Goal: Transaction & Acquisition: Purchase product/service

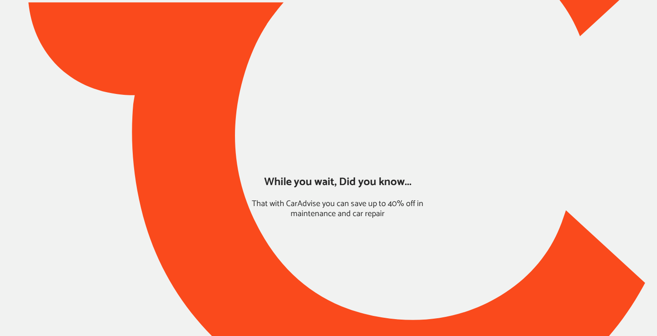
type input "*****"
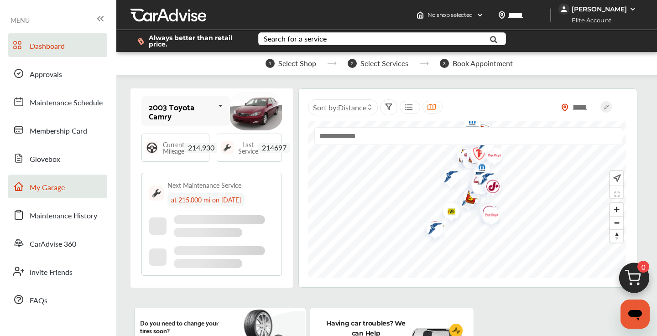
click at [69, 189] on link "My Garage" at bounding box center [57, 187] width 99 height 24
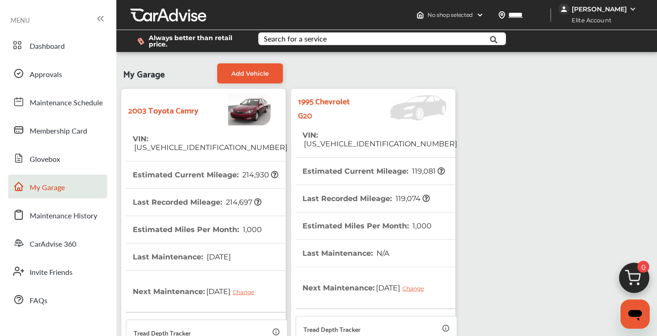
click at [410, 129] on tr "VIN : [US_VEHICLE_IDENTIFICATION_NUMBER]" at bounding box center [376, 140] width 161 height 36
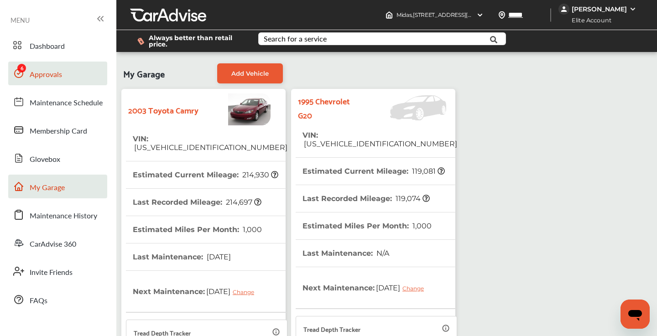
click at [53, 74] on span "Approvals" at bounding box center [46, 75] width 32 height 12
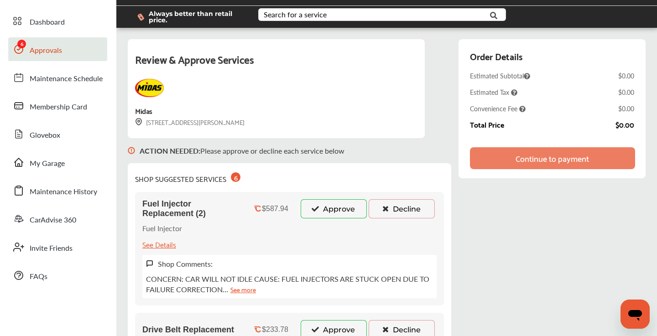
scroll to position [26, 0]
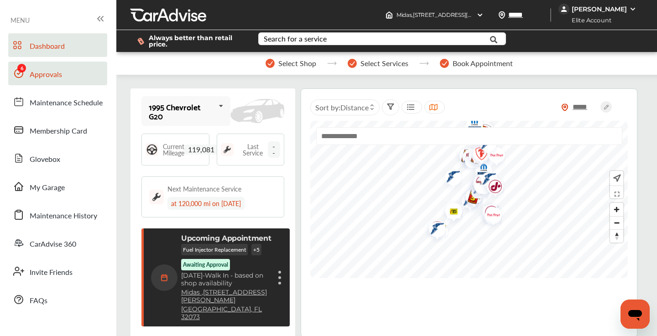
click at [63, 76] on link "Approvals" at bounding box center [57, 74] width 99 height 24
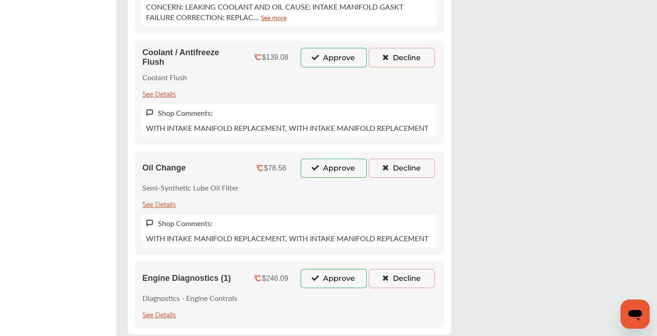
scroll to position [598, 0]
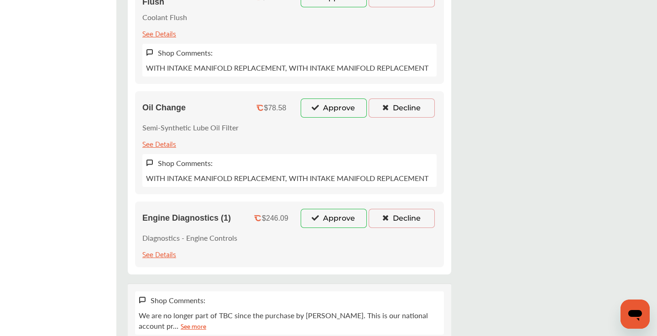
click at [317, 218] on icon at bounding box center [315, 217] width 9 height 6
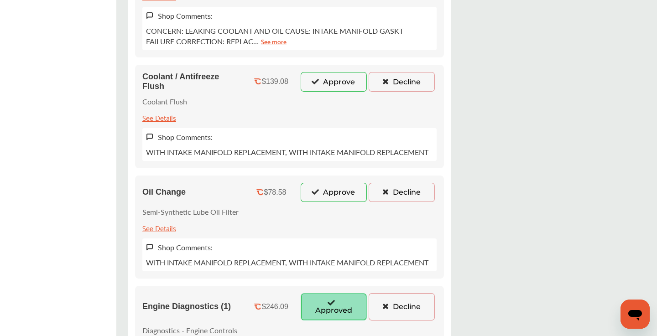
scroll to position [441, 0]
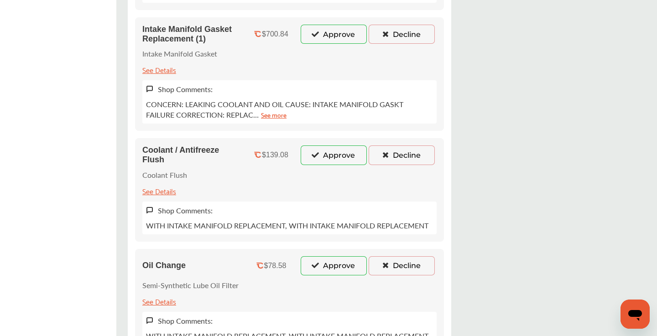
click at [386, 262] on button "Decline" at bounding box center [402, 265] width 66 height 19
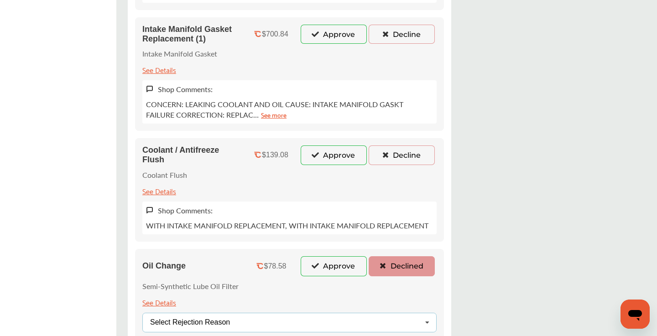
click at [262, 321] on div "Select Rejection Reason Price Not Required More Info Needed Other" at bounding box center [289, 323] width 294 height 20
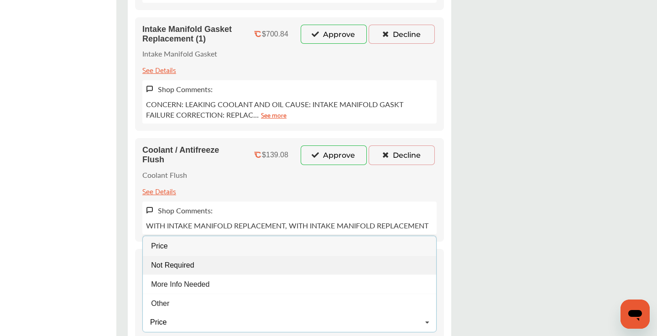
click at [215, 270] on div "Not Required" at bounding box center [289, 264] width 293 height 19
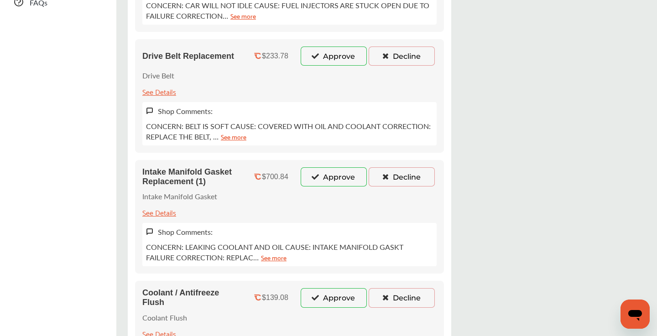
scroll to position [296, 0]
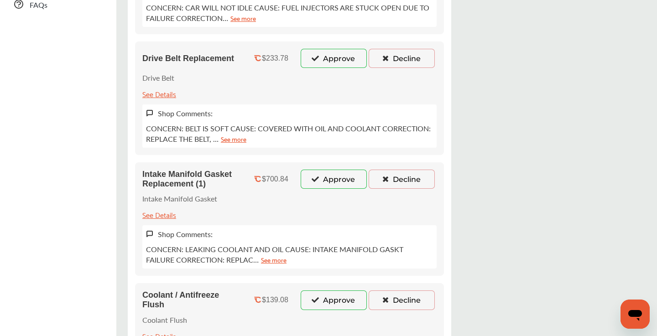
click at [315, 181] on icon at bounding box center [315, 179] width 9 height 6
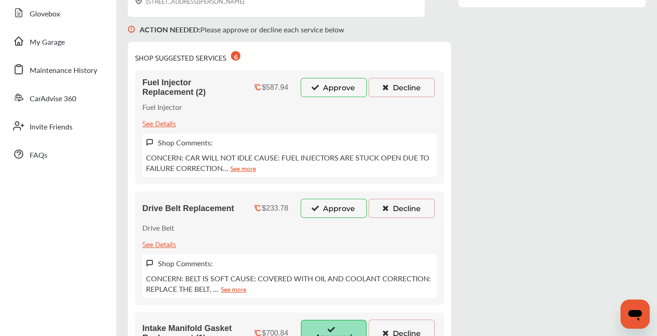
scroll to position [143, 0]
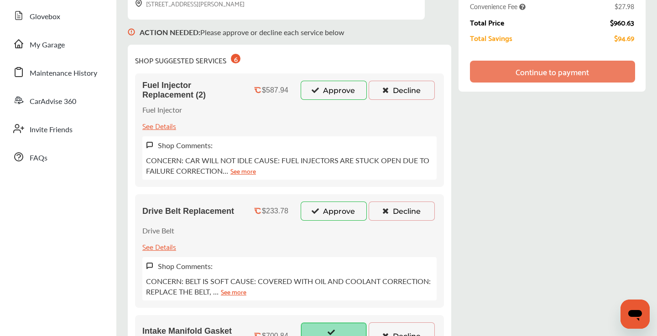
click at [321, 89] on button "Approve" at bounding box center [334, 90] width 66 height 19
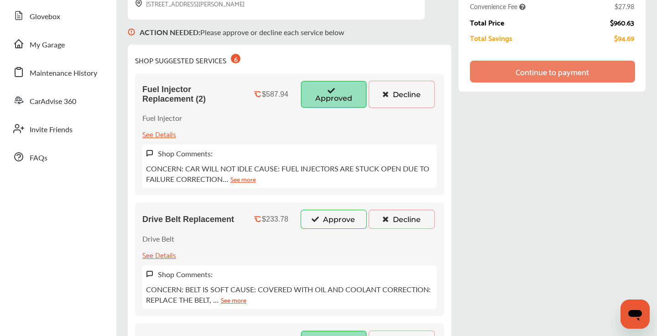
click at [389, 217] on icon at bounding box center [385, 219] width 9 height 6
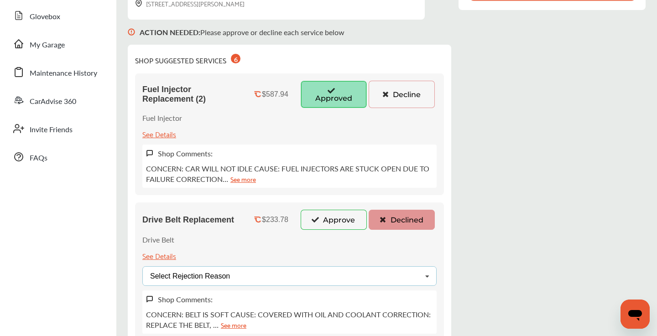
click at [308, 281] on div "Select Rejection Reason Price Not Required More Info Needed Other" at bounding box center [289, 276] width 294 height 20
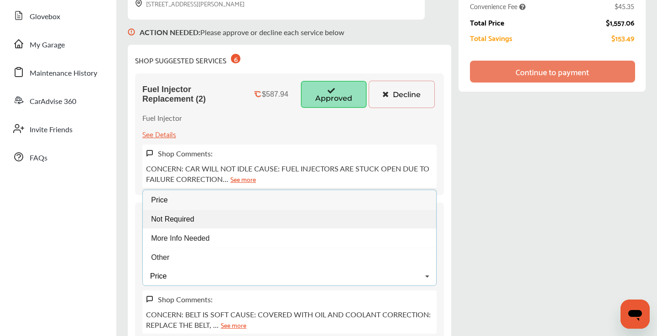
click at [224, 224] on div "Not Required" at bounding box center [289, 218] width 293 height 19
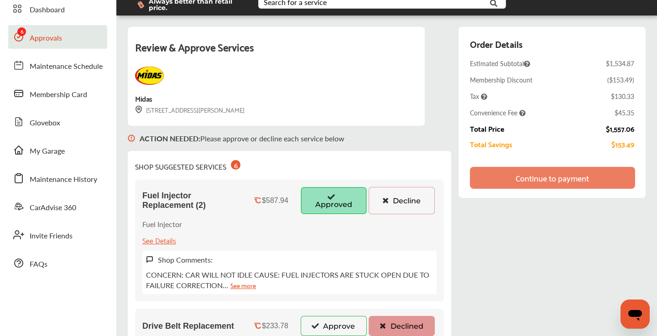
scroll to position [0, 0]
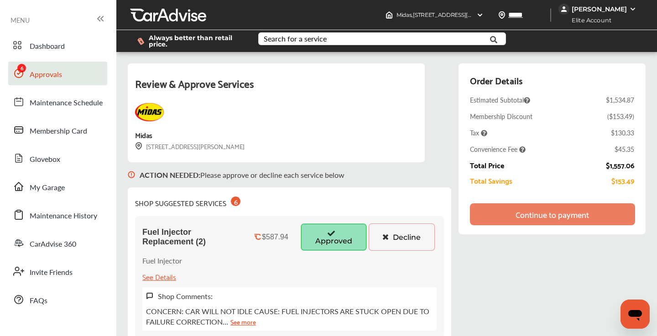
click at [531, 215] on div "Continue to payment" at bounding box center [551, 214] width 73 height 9
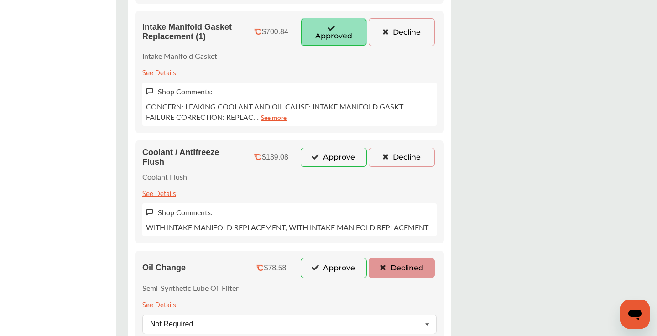
scroll to position [502, 0]
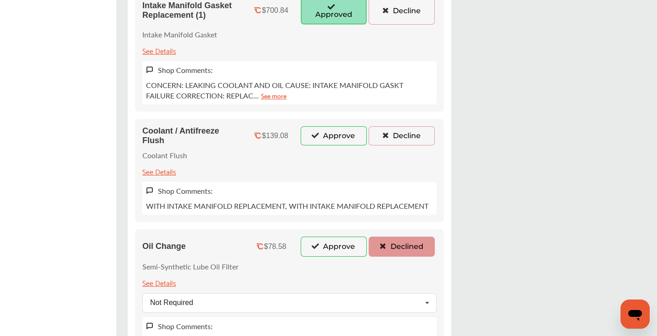
click at [332, 143] on button "Approve" at bounding box center [334, 135] width 66 height 19
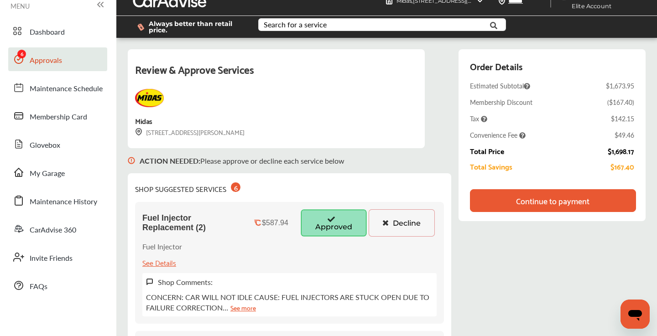
scroll to position [0, 0]
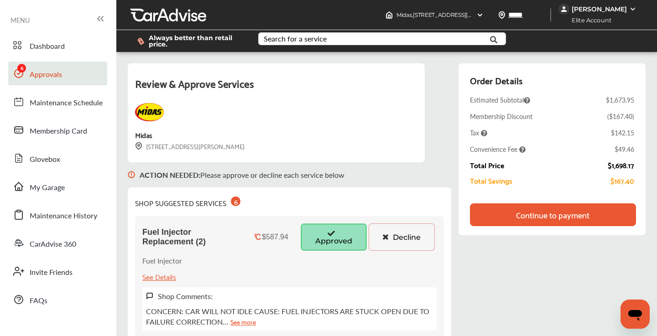
click at [533, 213] on div "Continue to payment" at bounding box center [552, 214] width 73 height 9
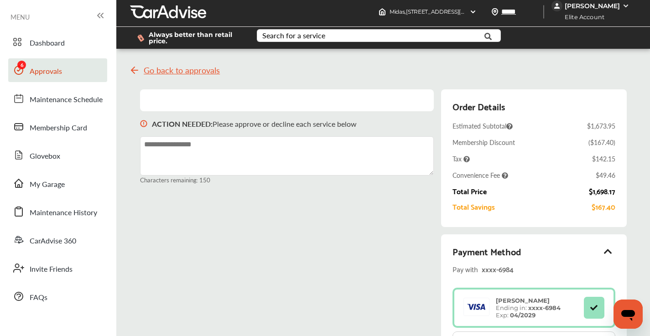
scroll to position [6, 0]
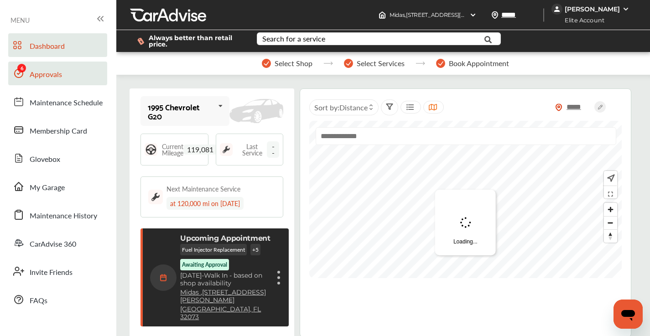
click at [74, 77] on link "Approvals" at bounding box center [57, 74] width 99 height 24
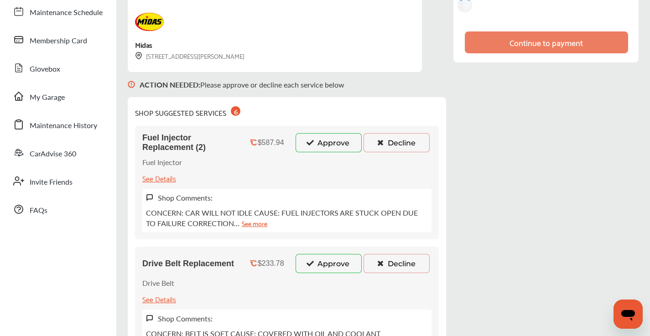
scroll to position [111, 0]
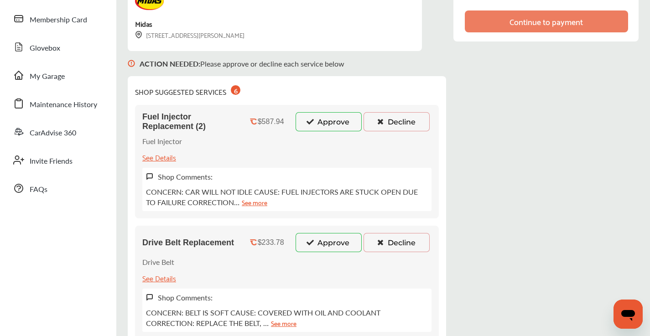
click at [334, 119] on button "Approve" at bounding box center [329, 121] width 66 height 19
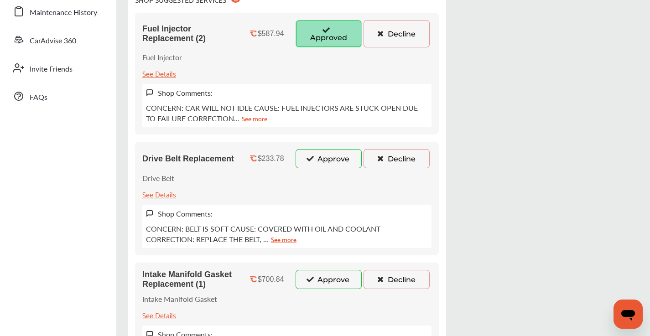
scroll to position [217, 0]
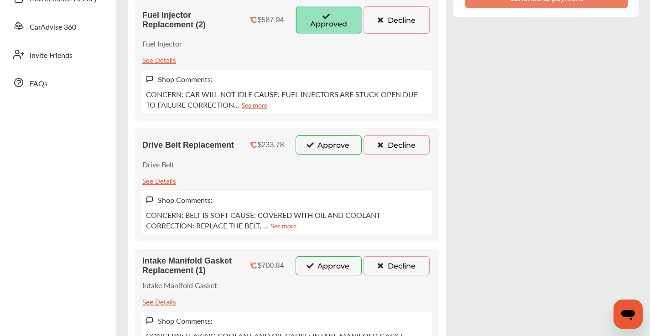
click at [400, 145] on button "Decline" at bounding box center [397, 144] width 66 height 19
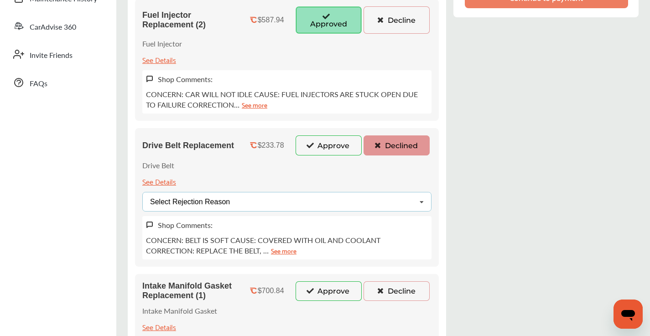
click at [359, 200] on div "Select Rejection Reason Price Not Required More Info Needed Other" at bounding box center [286, 202] width 289 height 20
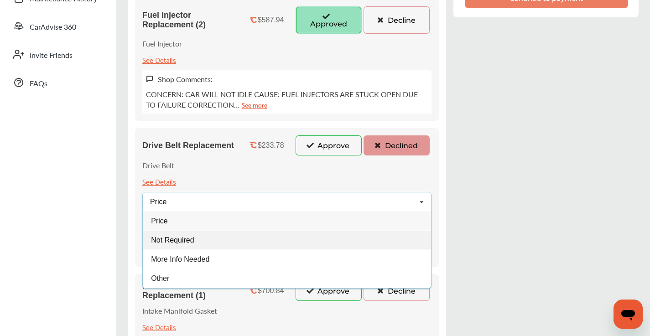
click at [248, 244] on div "Not Required" at bounding box center [287, 240] width 288 height 19
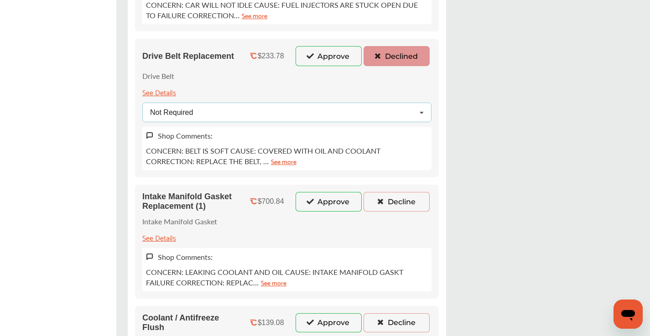
scroll to position [307, 0]
click at [337, 197] on button "Approve" at bounding box center [329, 200] width 66 height 19
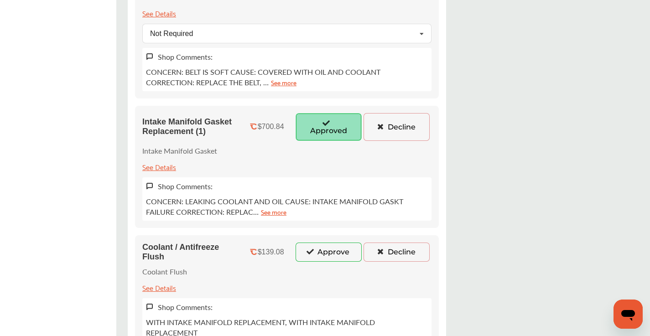
scroll to position [424, 0]
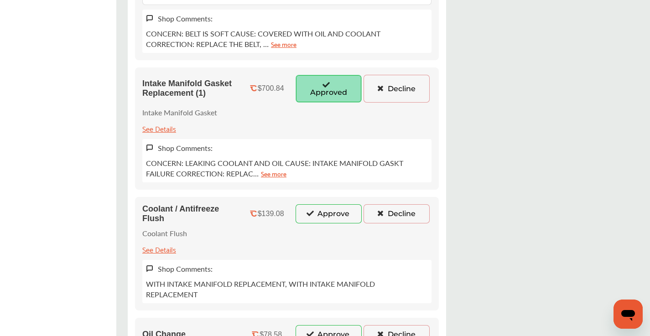
click at [326, 219] on button "Approve" at bounding box center [329, 213] width 66 height 19
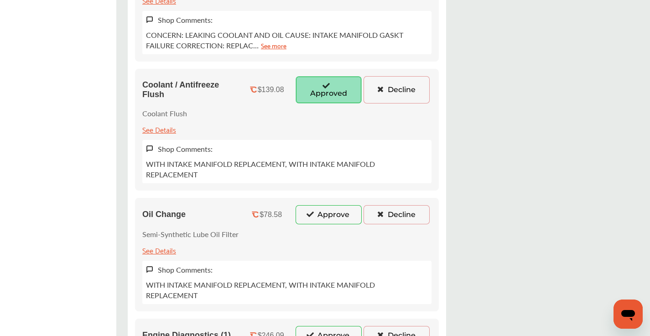
scroll to position [576, 0]
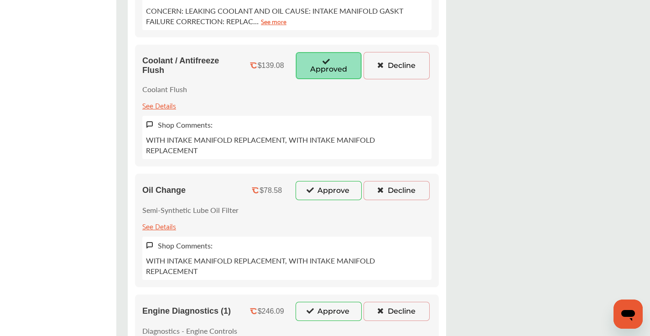
click at [385, 194] on button "Decline" at bounding box center [397, 190] width 66 height 19
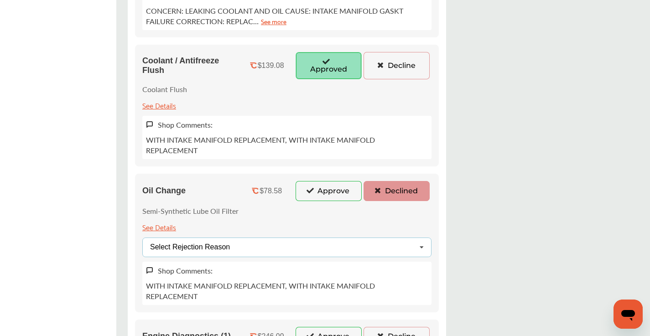
click at [282, 247] on div "Select Rejection Reason Price Not Required More Info Needed Other" at bounding box center [286, 248] width 289 height 20
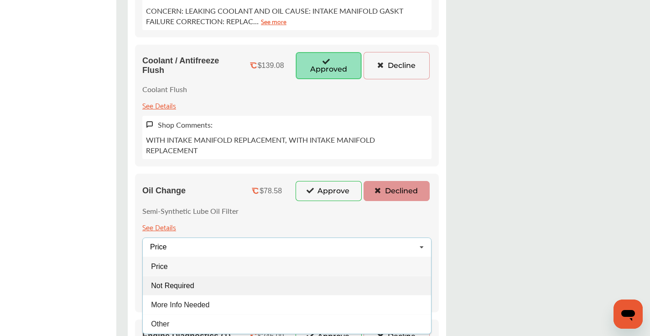
click at [206, 287] on div "Not Required" at bounding box center [287, 285] width 288 height 19
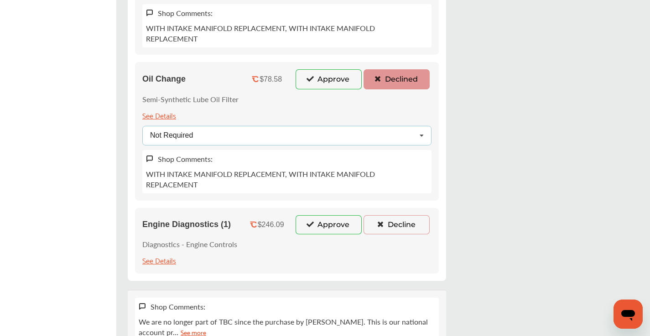
scroll to position [692, 0]
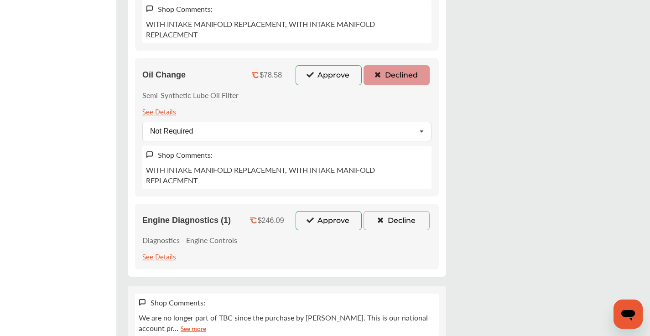
click at [316, 225] on button "Approve" at bounding box center [329, 220] width 66 height 19
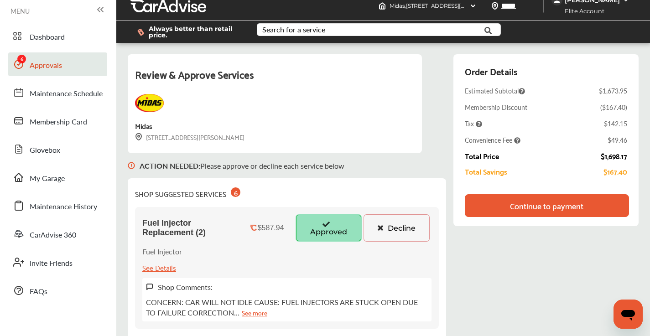
scroll to position [0, 0]
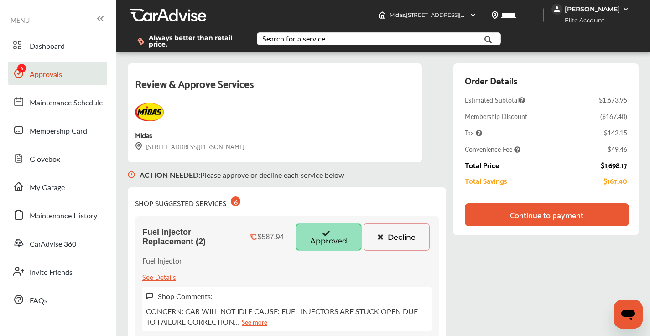
click at [516, 222] on div "Continue to payment" at bounding box center [547, 214] width 164 height 23
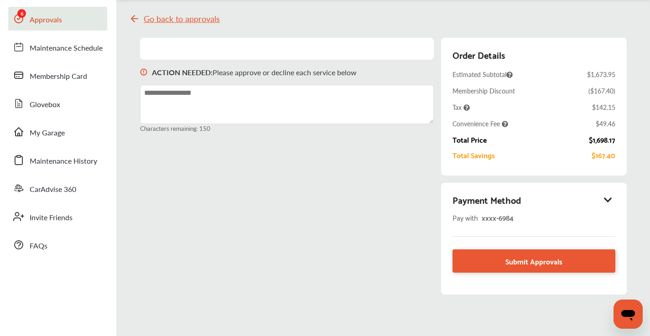
scroll to position [79, 0]
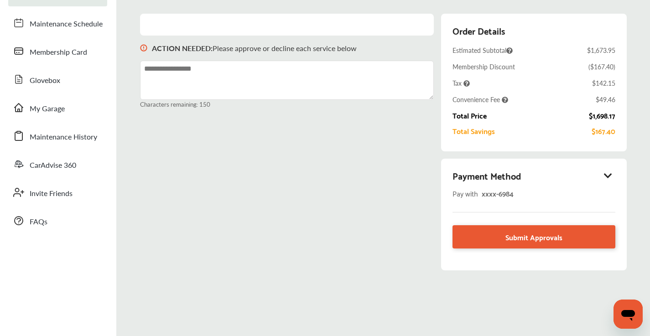
click at [608, 174] on icon at bounding box center [608, 175] width 11 height 9
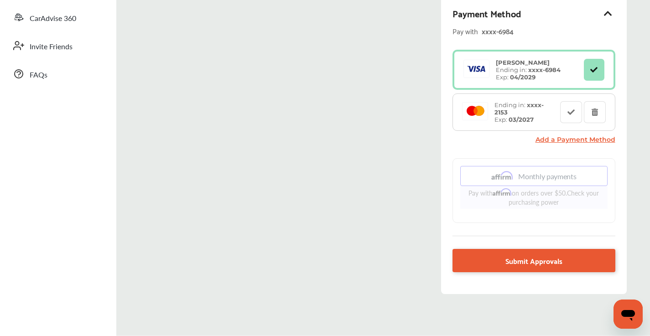
scroll to position [238, 0]
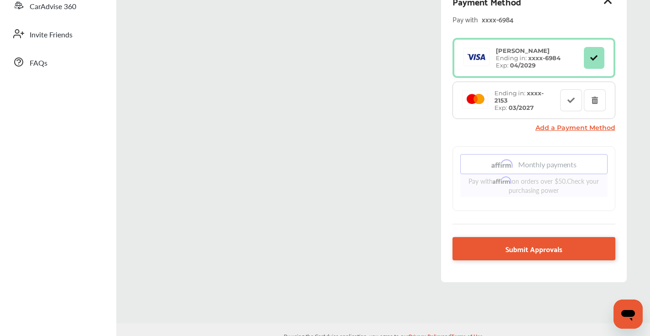
click at [561, 125] on link "Add a Payment Method" at bounding box center [576, 128] width 80 height 8
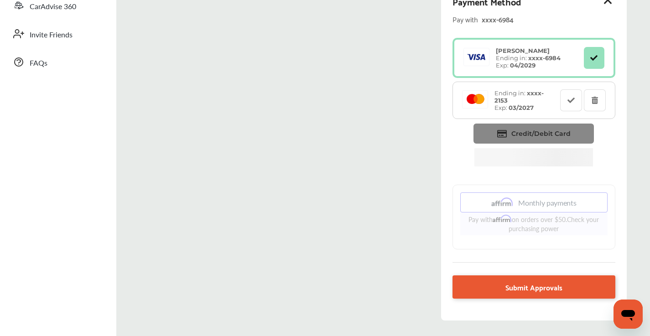
click at [515, 131] on span "Credit/Debit Card" at bounding box center [540, 134] width 59 height 8
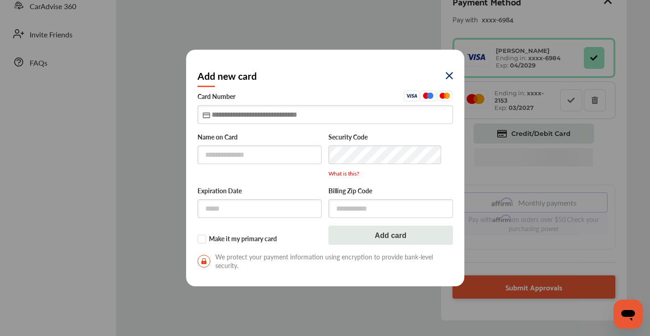
click at [213, 114] on input "text" at bounding box center [325, 114] width 255 height 19
type input "**********"
click at [260, 154] on input "text" at bounding box center [260, 155] width 125 height 19
click at [258, 154] on input "*********" at bounding box center [260, 156] width 125 height 20
type input "**********"
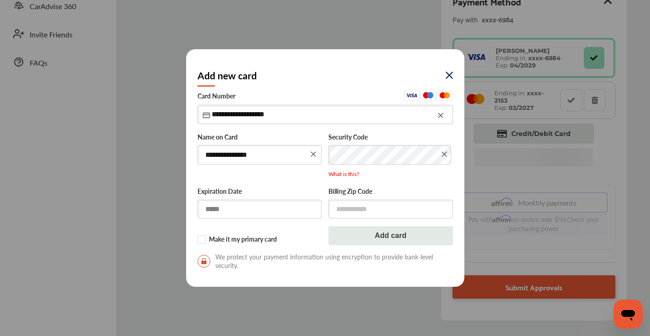
click at [285, 208] on input "text" at bounding box center [260, 209] width 125 height 19
type input "*****"
click at [374, 208] on input "text" at bounding box center [390, 208] width 125 height 19
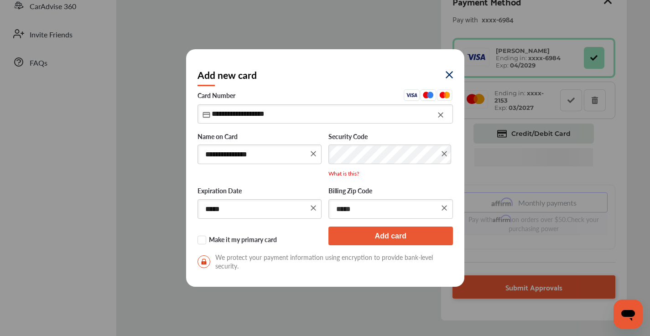
type input "*****"
click at [354, 239] on button "Add card" at bounding box center [390, 236] width 125 height 19
